Goal: Find specific page/section: Find specific page/section

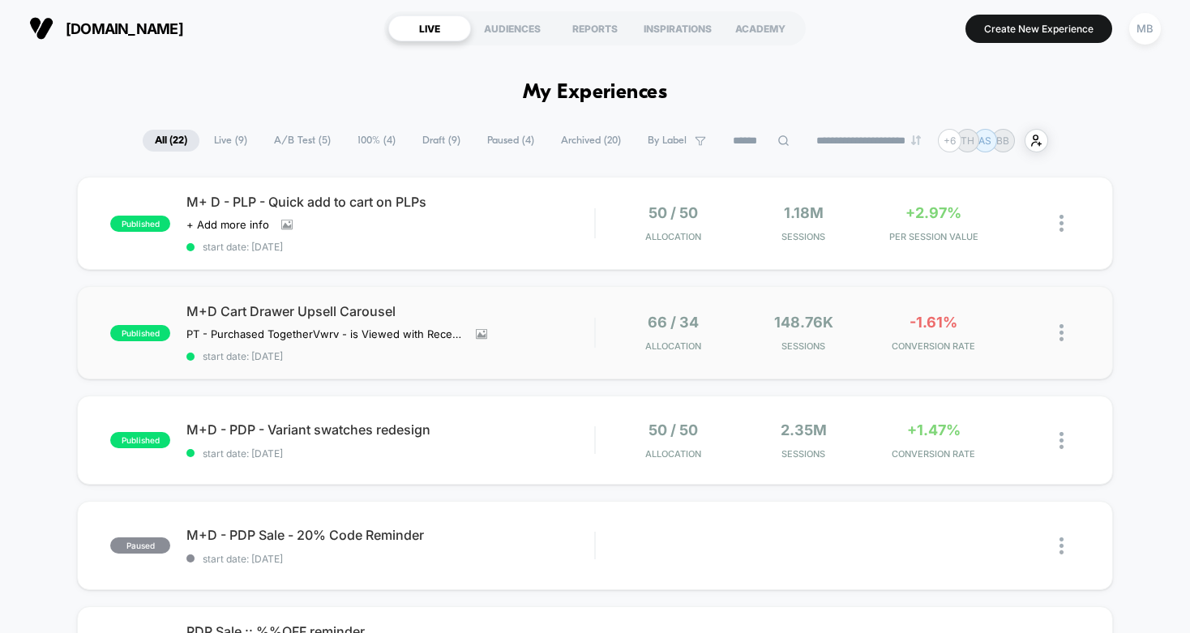
click at [567, 301] on div "published M+D Cart Drawer Upsell Carousel PT - Purchased Together Vwrv - is Vie…" at bounding box center [594, 332] width 1035 height 93
